Goal: Communication & Community: Answer question/provide support

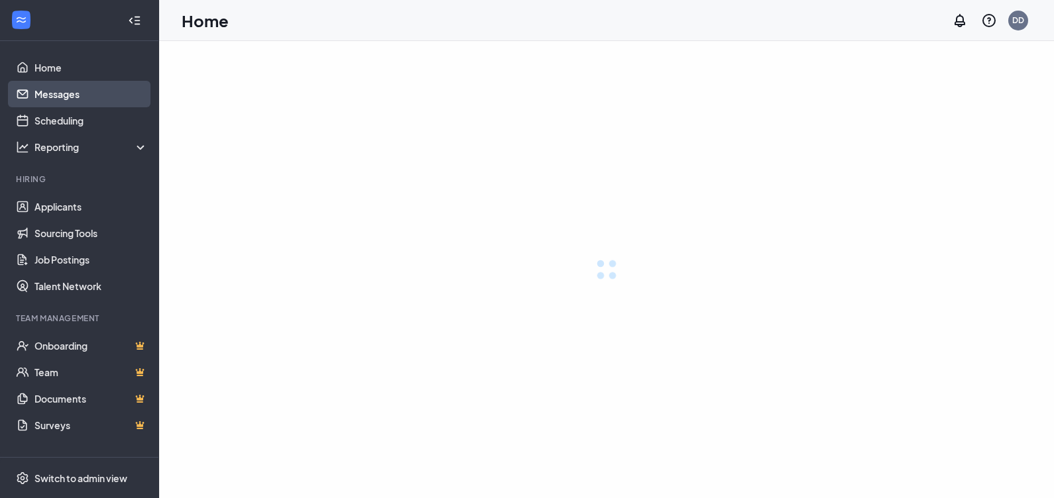
click at [109, 102] on link "Messages" at bounding box center [90, 94] width 113 height 27
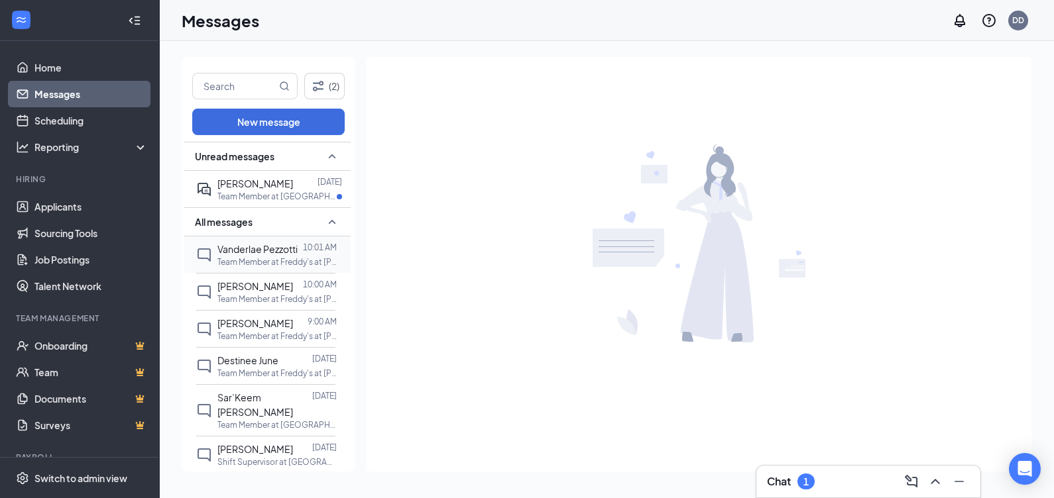
click at [255, 251] on span "Vanderlae Pezzotti" at bounding box center [257, 249] width 80 height 12
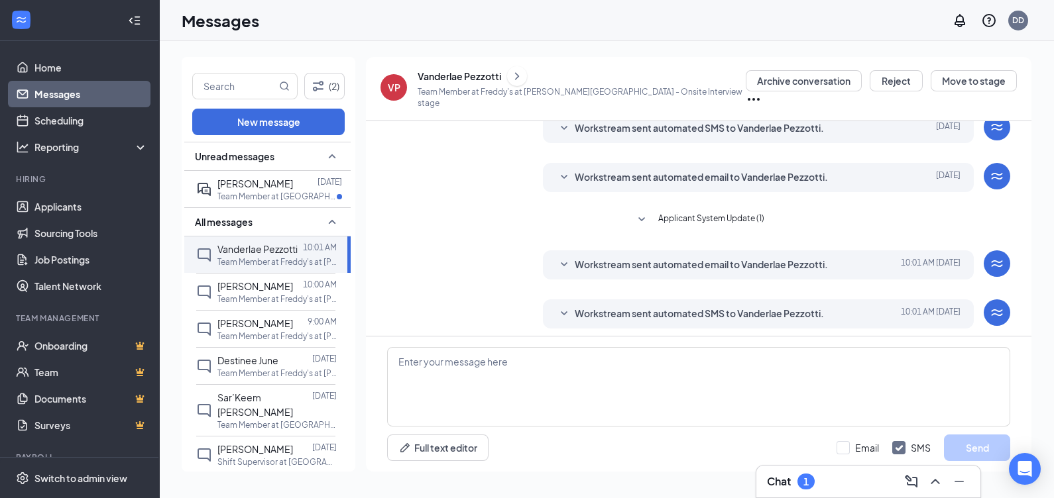
scroll to position [292, 0]
click at [463, 83] on div "Vanderlae Pezzotti" at bounding box center [458, 76] width 83 height 13
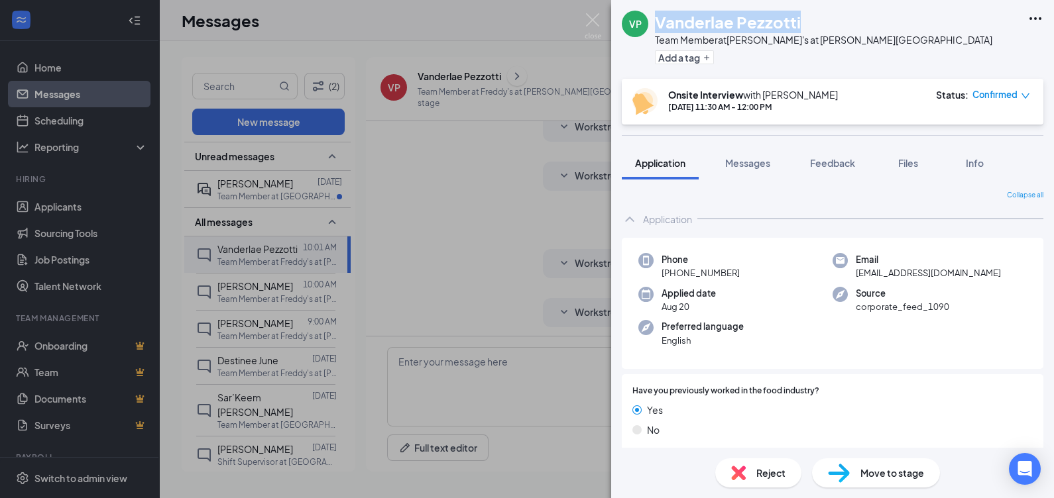
drag, startPoint x: 657, startPoint y: 23, endPoint x: 802, endPoint y: 17, distance: 145.3
click at [802, 17] on div "Vanderlae Pezzotti" at bounding box center [823, 22] width 337 height 23
copy h1 "Vanderlae Pezzotti"
click at [889, 18] on div "VP [PERSON_NAME] Team Member at Freddy's at [PERSON_NAME][GEOGRAPHIC_DATA] Add …" at bounding box center [832, 39] width 443 height 79
click at [589, 20] on img at bounding box center [592, 26] width 17 height 26
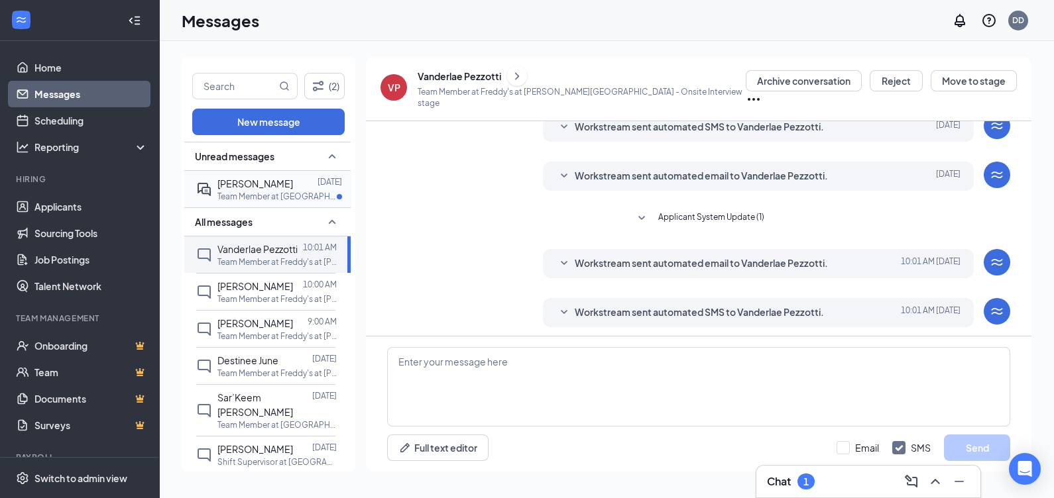
click at [268, 182] on span "[PERSON_NAME]" at bounding box center [255, 184] width 76 height 12
